Goal: Task Accomplishment & Management: Manage account settings

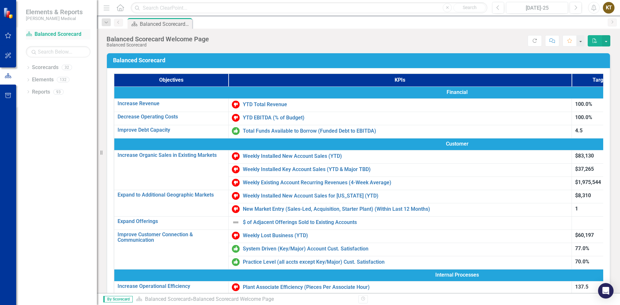
click at [55, 33] on link "Scorecard Balanced Scorecard" at bounding box center [58, 34] width 65 height 7
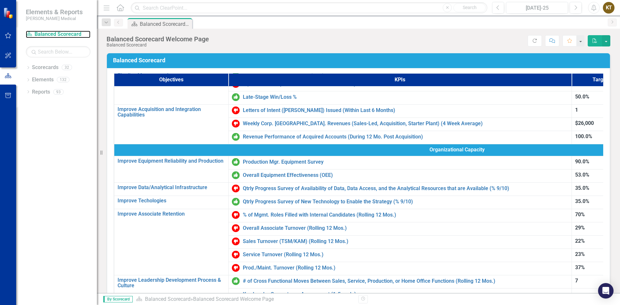
scroll to position [194, 0]
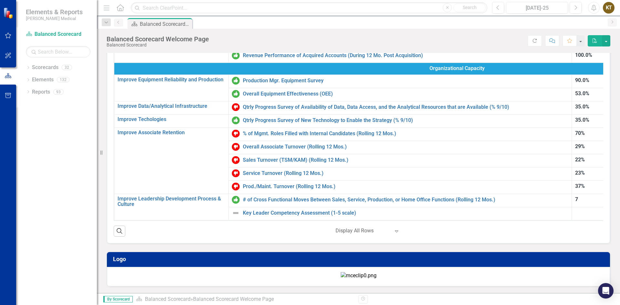
click at [349, 227] on div at bounding box center [362, 231] width 55 height 9
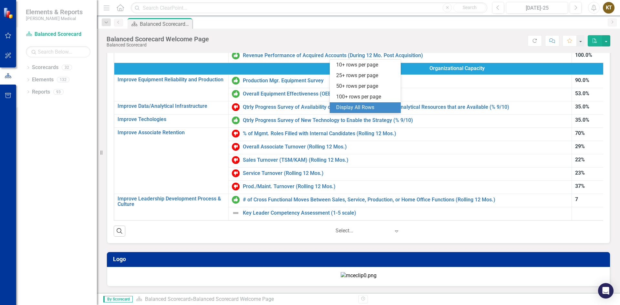
click at [351, 111] on div "Display All Rows" at bounding box center [366, 107] width 61 height 7
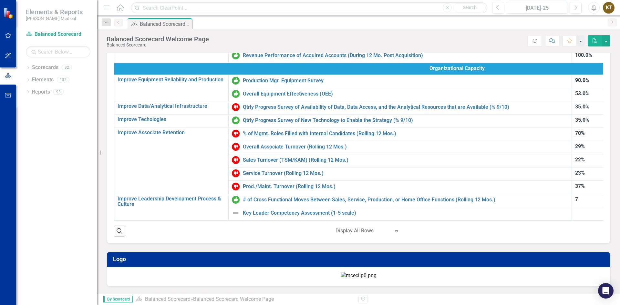
click at [352, 221] on div "Search ‹ Previous 1 (current) › Next Display All Rows Expand" at bounding box center [358, 229] width 489 height 16
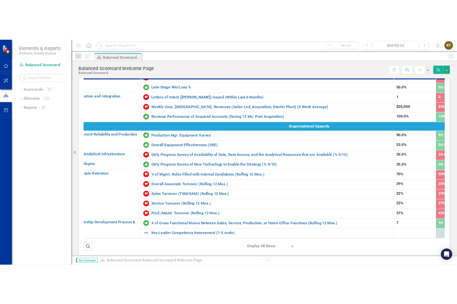
scroll to position [288, 37]
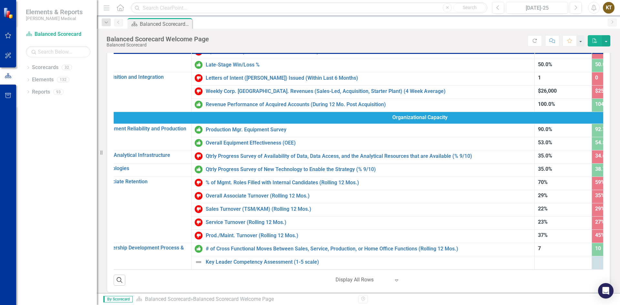
click at [258, 219] on div "Service Turnover (Rolling 12 Mos.)" at bounding box center [363, 223] width 336 height 8
click at [251, 220] on link "Service Turnover (Rolling 12 Mos.)" at bounding box center [368, 223] width 325 height 6
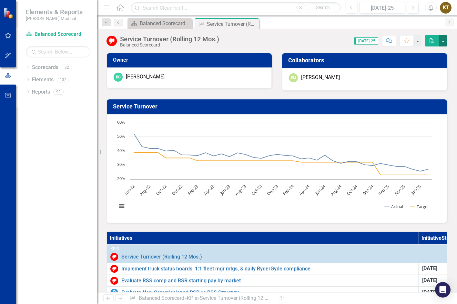
click at [439, 42] on button "button" at bounding box center [443, 40] width 8 height 11
click at [229, 37] on div "Score: 0.00 [DATE]-25 Completed Comment Favorite PDF" at bounding box center [334, 40] width 225 height 11
click at [157, 23] on div "Balanced Scorecard Welcome Page" at bounding box center [161, 23] width 43 height 8
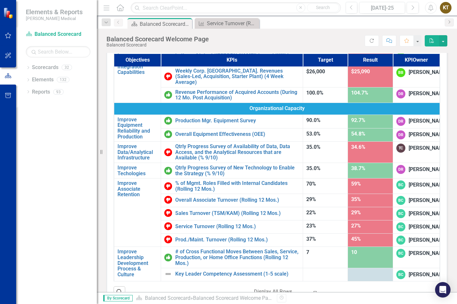
scroll to position [19, 0]
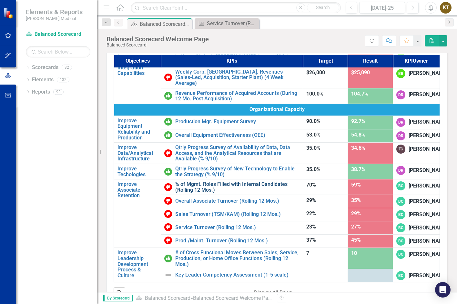
click at [217, 181] on link "% of Mgmt. Roles Filled with Internal Candidates (Rolling 12 Mos.)" at bounding box center [237, 186] width 124 height 11
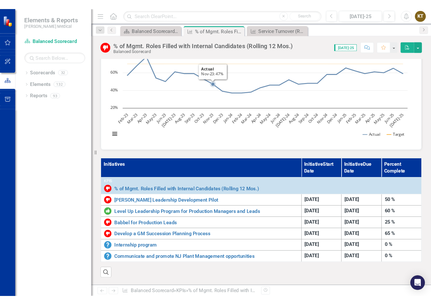
scroll to position [161, 0]
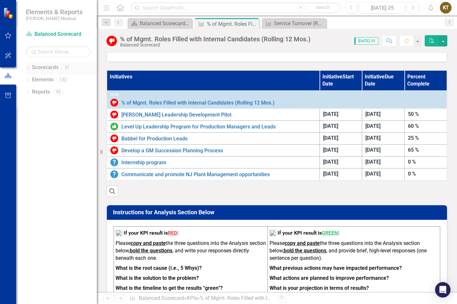
click at [39, 70] on link "Scorecards" at bounding box center [45, 67] width 26 height 7
click at [27, 67] on icon "Dropdown" at bounding box center [28, 69] width 5 height 4
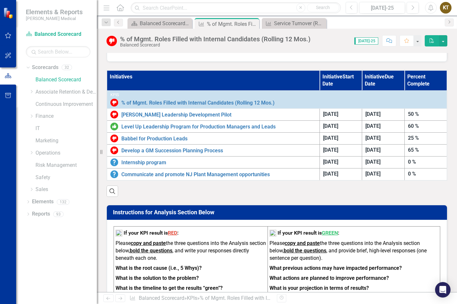
click at [98, 52] on div "Resize" at bounding box center [99, 152] width 5 height 304
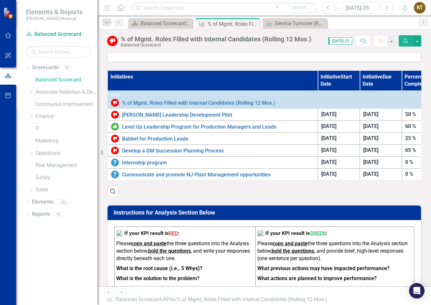
click at [414, 23] on div "Scorecard Balanced Scorecard Welcome Page Close KPI % of Mgmt. Roles Filled wit…" at bounding box center [271, 23] width 289 height 10
click at [421, 10] on div "KT" at bounding box center [420, 8] width 12 height 12
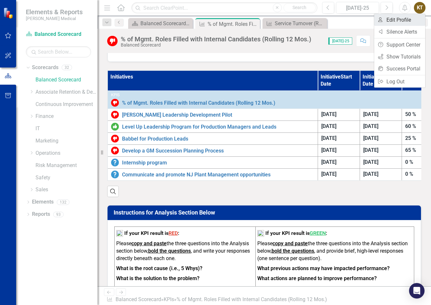
click at [395, 21] on link "User Edit Profile" at bounding box center [399, 20] width 51 height 12
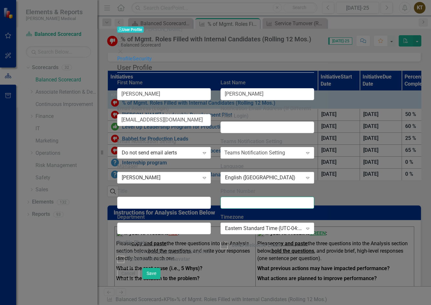
click at [298, 197] on input "Phone Number" at bounding box center [268, 203] width 94 height 12
click at [158, 197] on input "Title" at bounding box center [164, 203] width 94 height 12
click at [150, 149] on div "Do not send email alerts" at bounding box center [161, 152] width 78 height 7
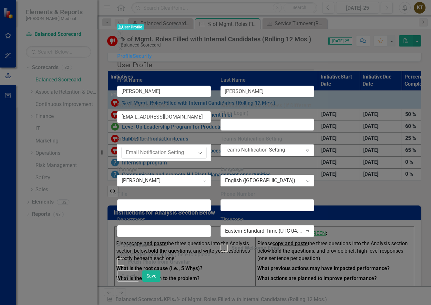
click at [152, 294] on div "Send an email for each alert" at bounding box center [215, 308] width 431 height 7
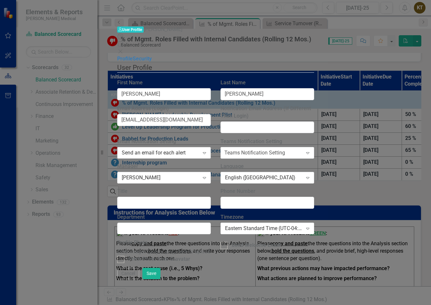
click at [159, 149] on div "Send an email for each alert" at bounding box center [161, 152] width 78 height 7
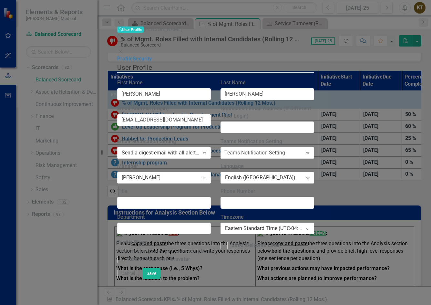
click at [314, 79] on label "Last Name" at bounding box center [268, 82] width 94 height 7
click at [314, 88] on input "[PERSON_NAME]" at bounding box center [268, 94] width 94 height 12
click at [133, 56] on link "Security" at bounding box center [142, 59] width 19 height 6
